Goal: Find specific page/section: Find specific page/section

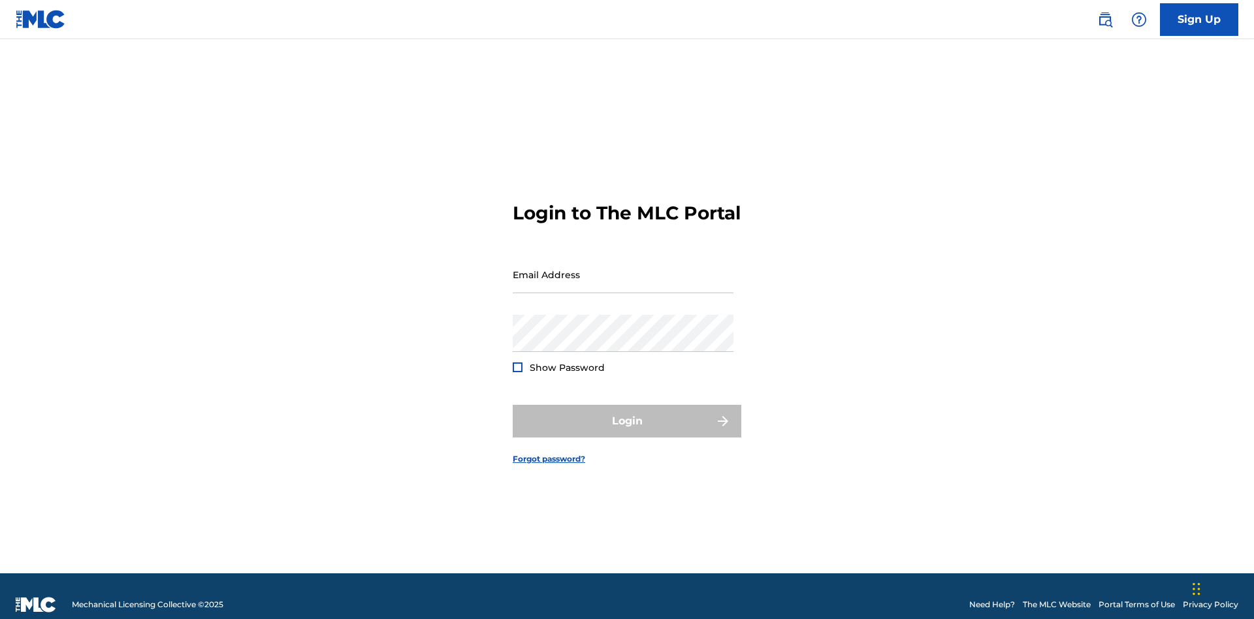
scroll to position [17, 0]
click at [623, 268] on input "Email Address" at bounding box center [623, 274] width 221 height 37
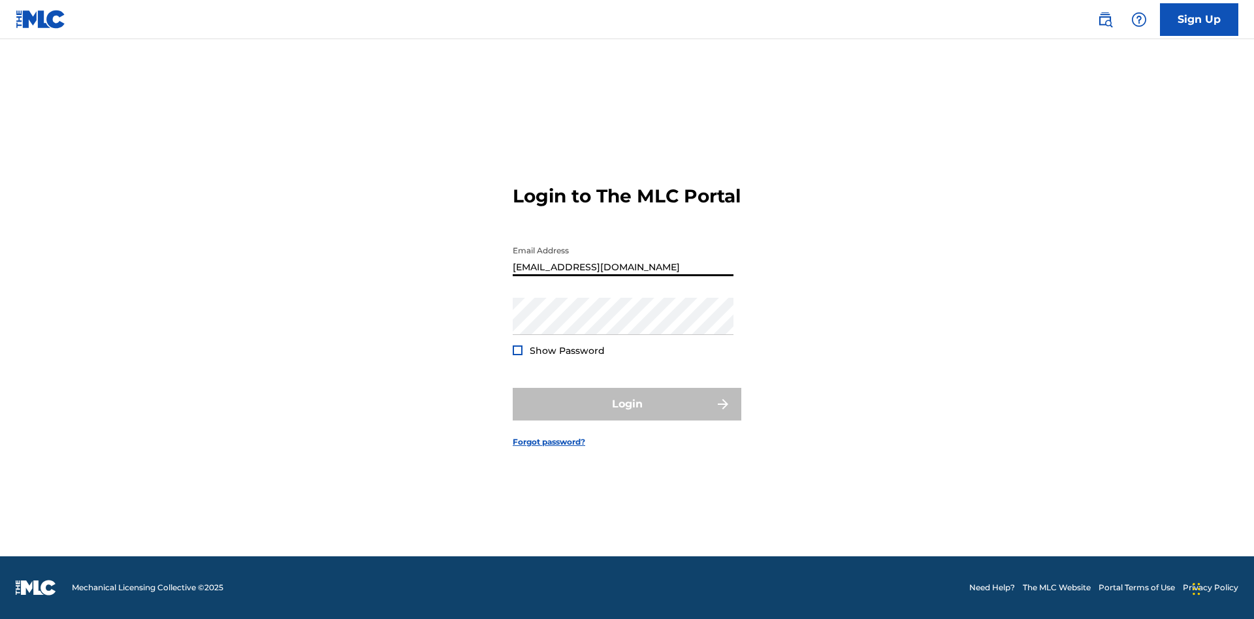
type input "Duke.McTesterson@gmail.com"
click at [627, 415] on button "Login" at bounding box center [627, 404] width 229 height 33
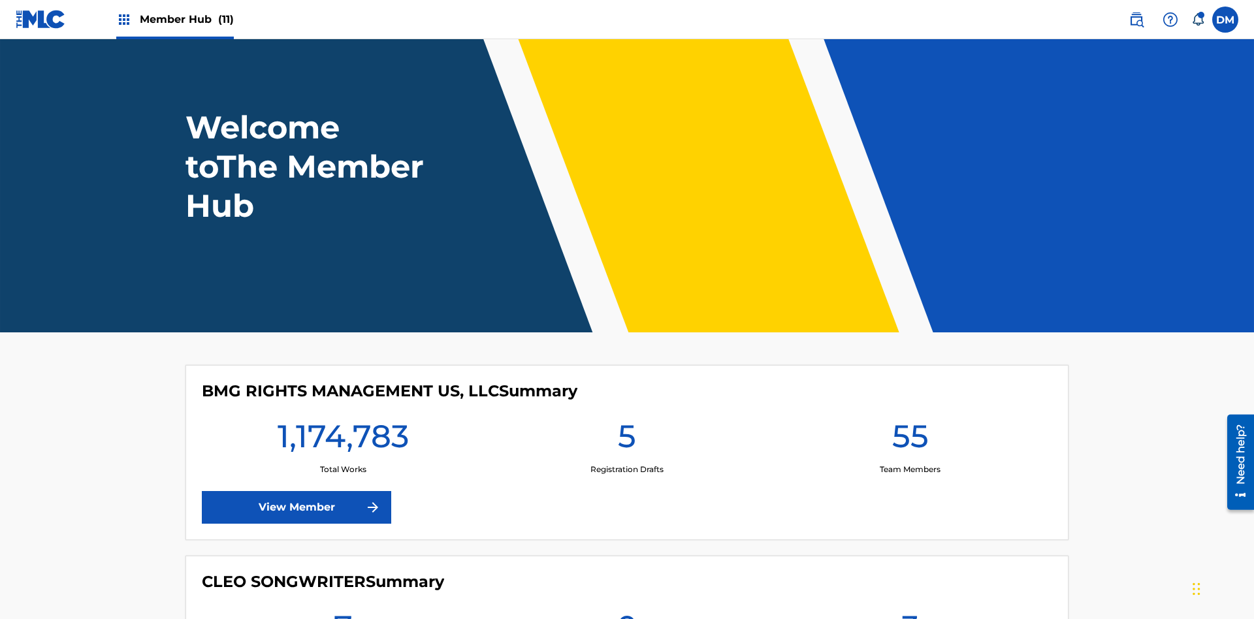
click at [186, 19] on span "Member Hub (11)" at bounding box center [187, 19] width 94 height 15
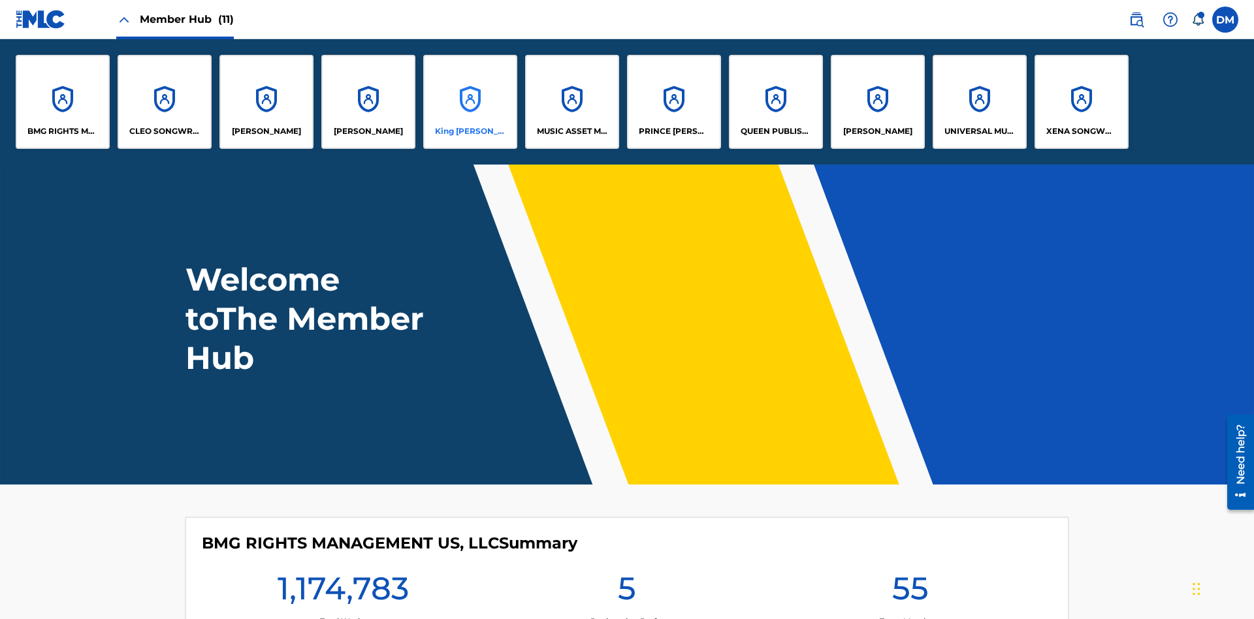
click at [469, 131] on p "King McTesterson" at bounding box center [470, 131] width 71 height 12
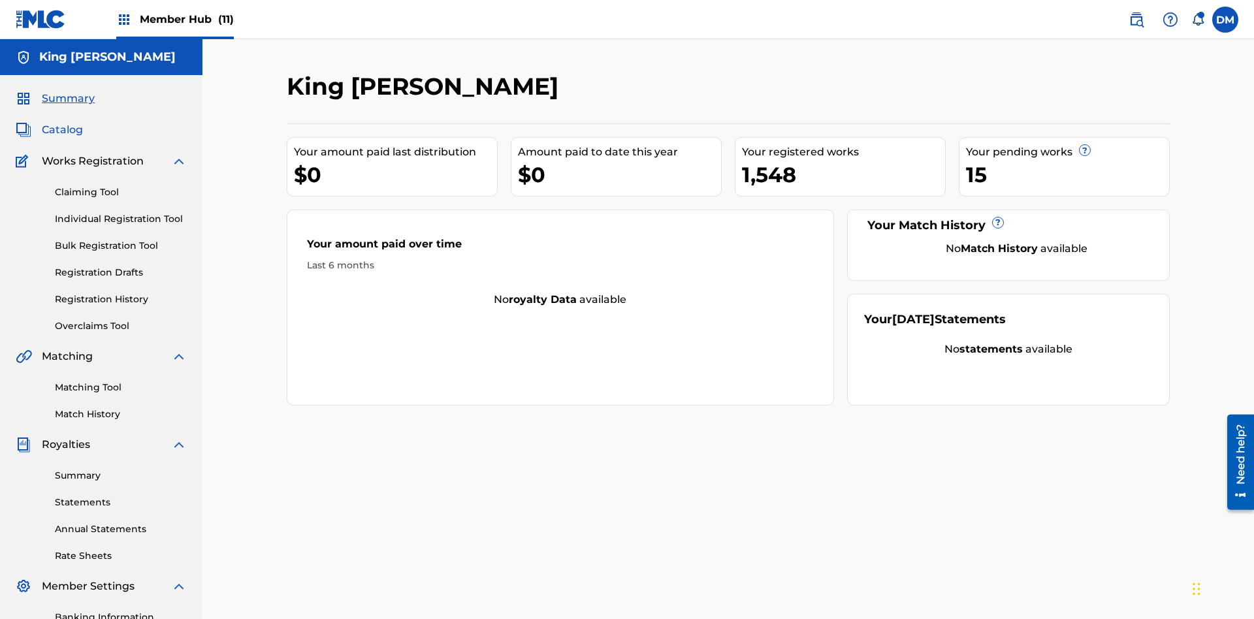
click at [62, 122] on span "Catalog" at bounding box center [62, 130] width 41 height 16
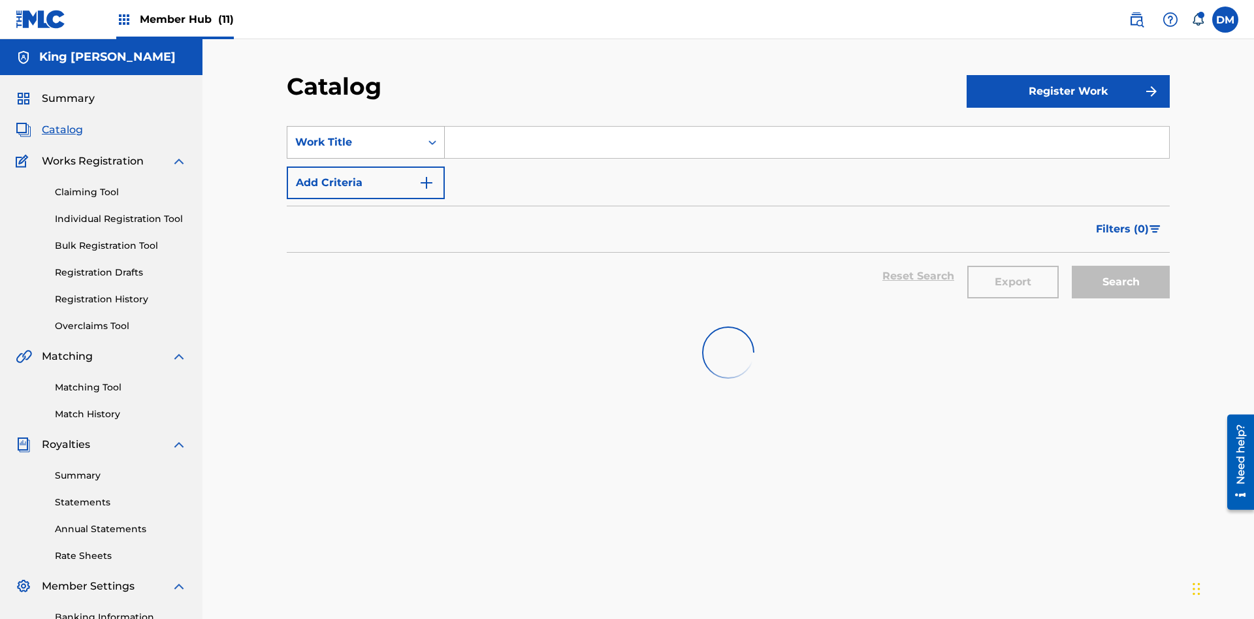
click at [354, 135] on div "Work Title" at bounding box center [354, 143] width 118 height 16
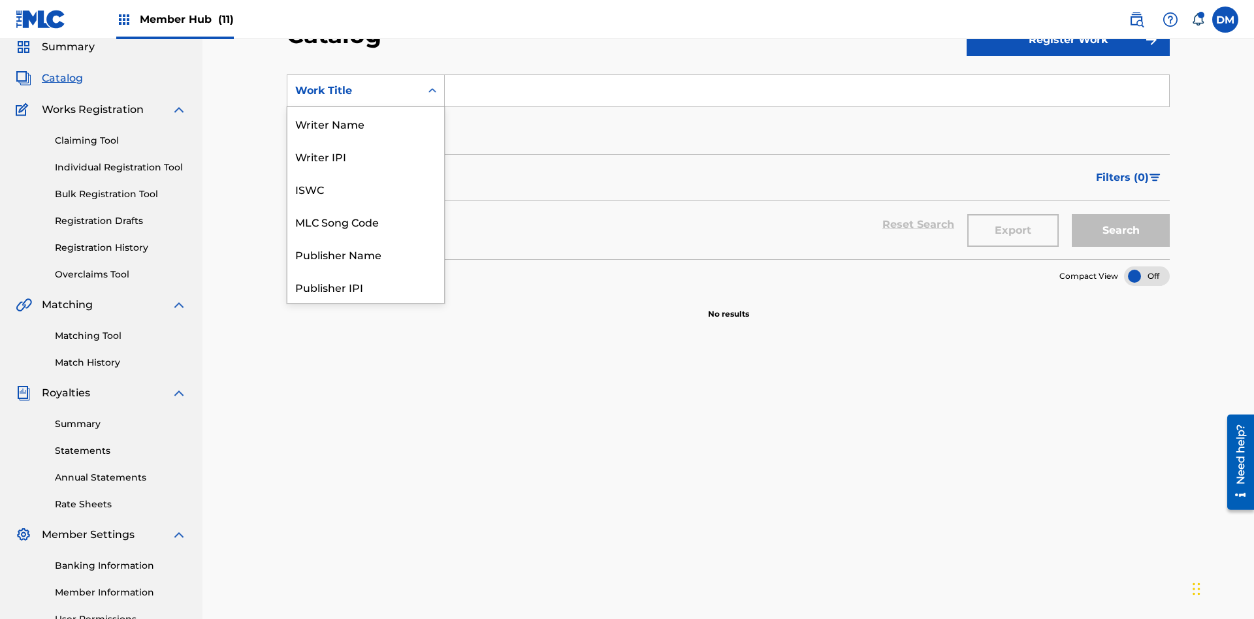
scroll to position [196, 0]
click at [366, 287] on div "Work Title" at bounding box center [365, 286] width 157 height 33
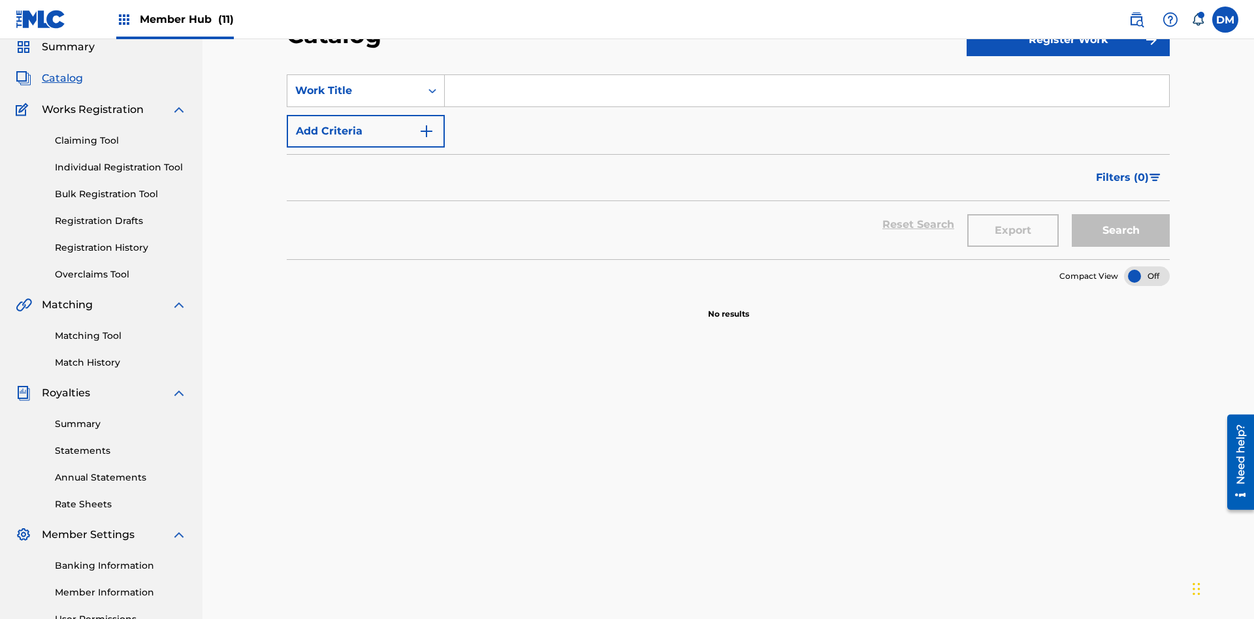
scroll to position [48, 0]
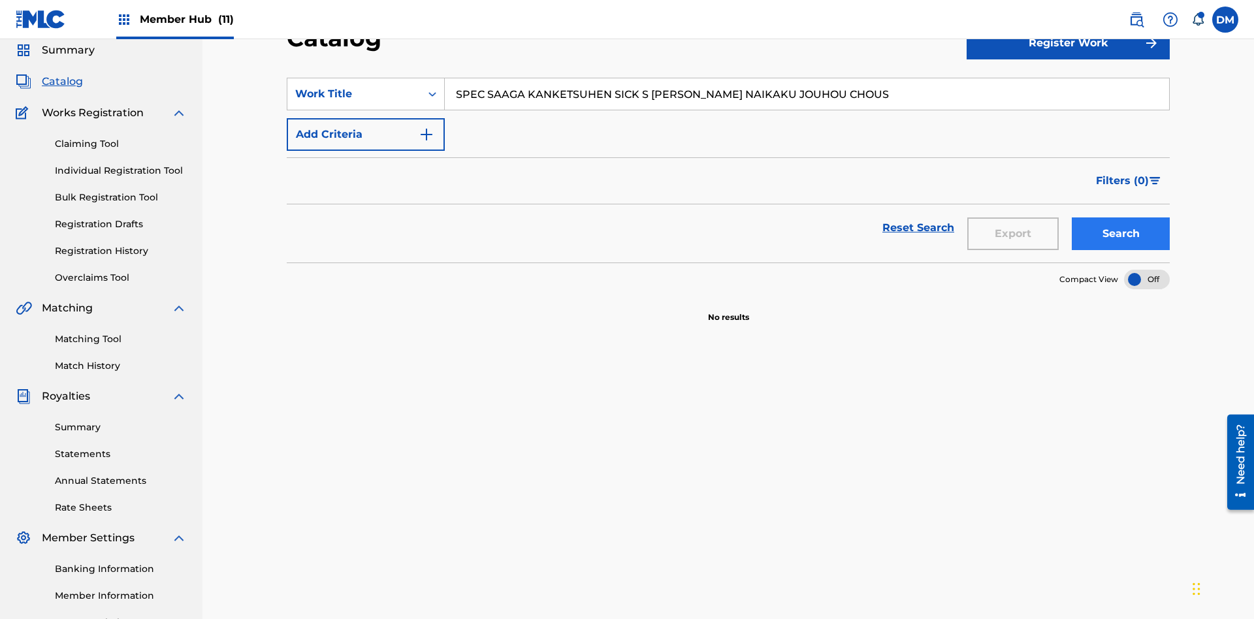
type input "SPEC SAAGA KANKETSUHEN SICK S JONO SHOU NAIKAKU JOUHOU CHOUS"
click at [1120, 217] on button "Search" at bounding box center [1120, 233] width 98 height 33
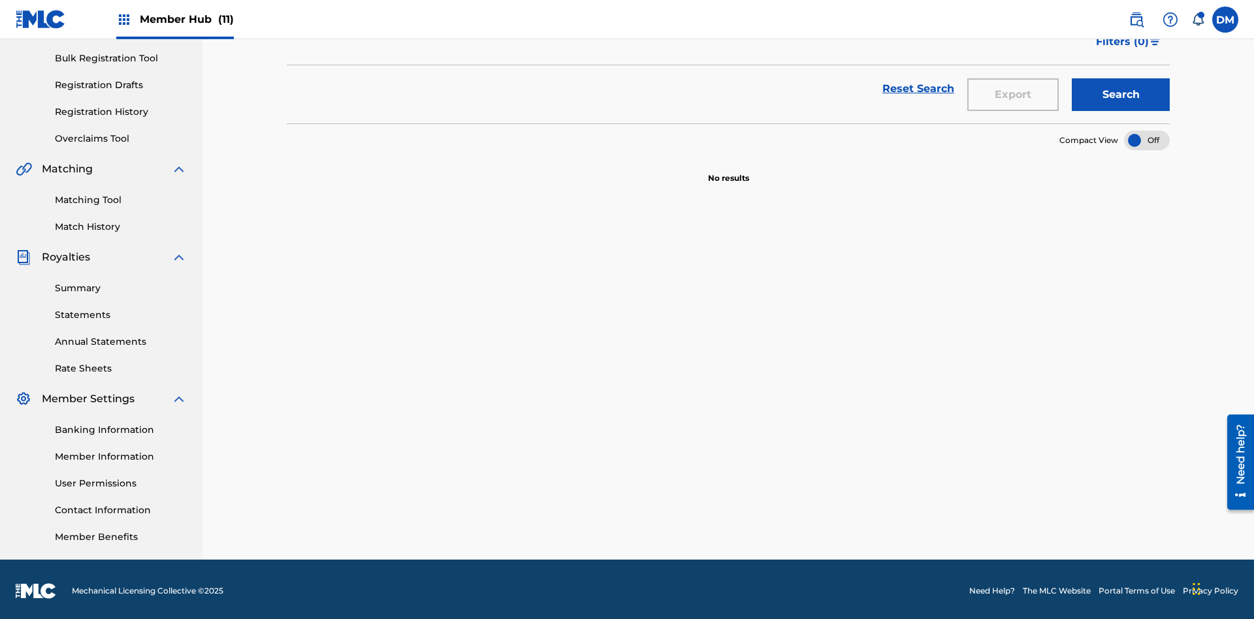
click at [1147, 137] on div at bounding box center [1147, 141] width 46 height 20
